Goal: Information Seeking & Learning: Learn about a topic

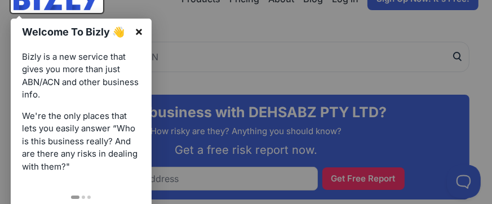
click at [137, 29] on link "×" at bounding box center [138, 31] width 25 height 25
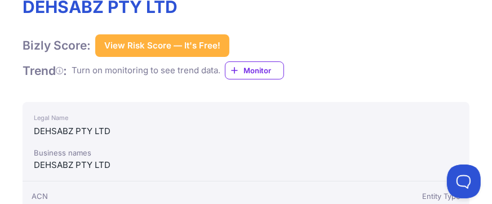
scroll to position [468, 0]
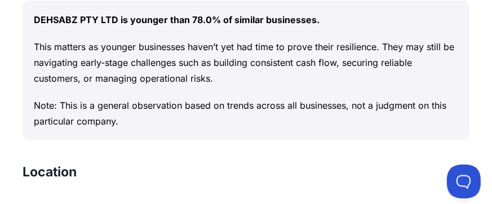
scroll to position [732, 0]
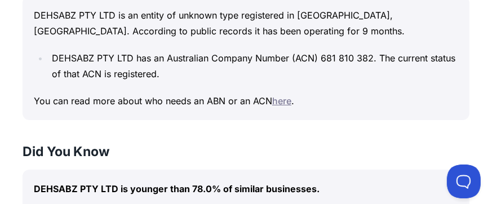
click at [288, 100] on link "here" at bounding box center [281, 100] width 19 height 11
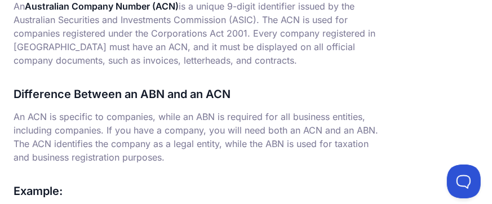
scroll to position [789, 0]
